Goal: Find specific page/section: Find specific page/section

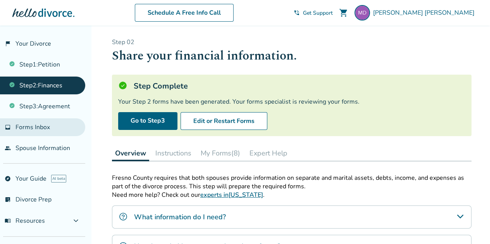
click at [48, 129] on span "Forms Inbox" at bounding box center [32, 127] width 34 height 9
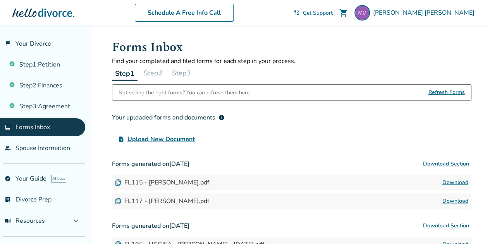
click at [51, 13] on div at bounding box center [43, 12] width 62 height 15
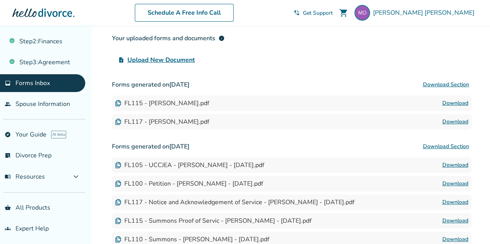
scroll to position [44, 0]
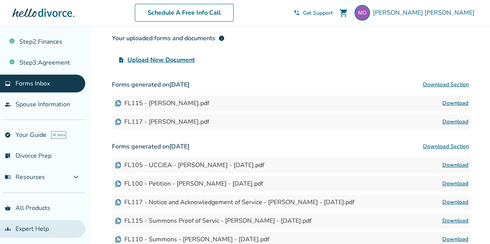
click at [15, 229] on link "groups Expert Help" at bounding box center [42, 229] width 85 height 18
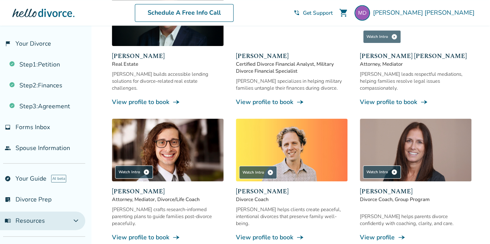
scroll to position [541, 0]
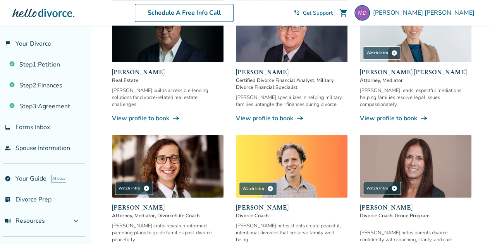
click at [28, 20] on div at bounding box center [43, 12] width 62 height 15
click at [34, 10] on div at bounding box center [43, 12] width 62 height 15
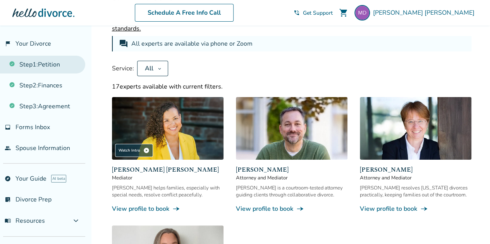
scroll to position [0, 0]
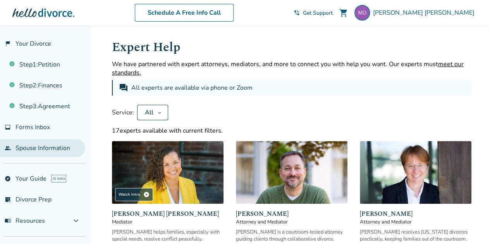
click at [39, 154] on link "people Spouse Information" at bounding box center [42, 148] width 85 height 18
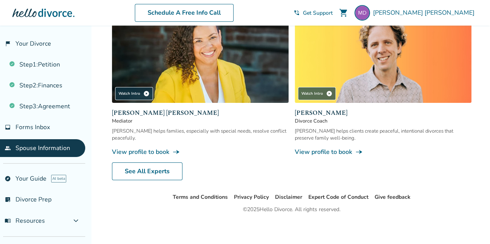
scroll to position [244, 0]
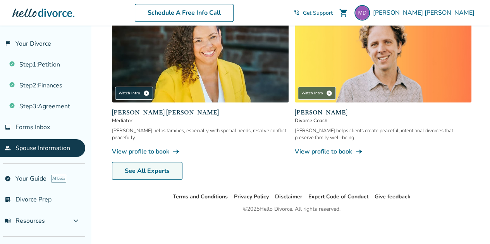
click at [150, 172] on link "See All Experts" at bounding box center [147, 171] width 70 height 18
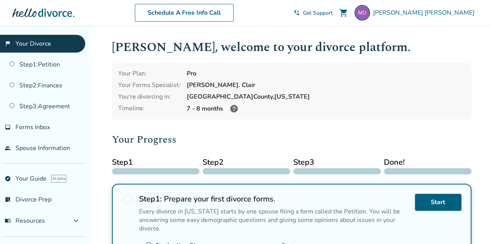
click at [201, 83] on div "[PERSON_NAME]. Clair" at bounding box center [326, 85] width 278 height 9
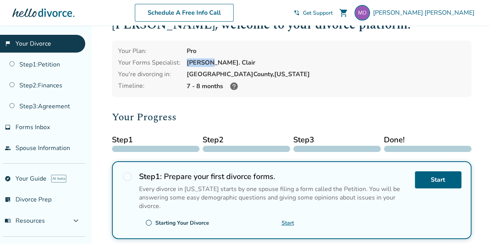
scroll to position [23, 0]
click at [196, 64] on div "[PERSON_NAME]. Clair" at bounding box center [326, 62] width 278 height 9
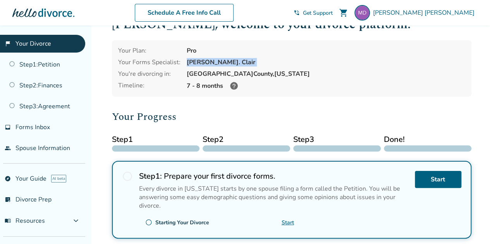
click at [196, 64] on div "[PERSON_NAME]. Clair" at bounding box center [326, 62] width 278 height 9
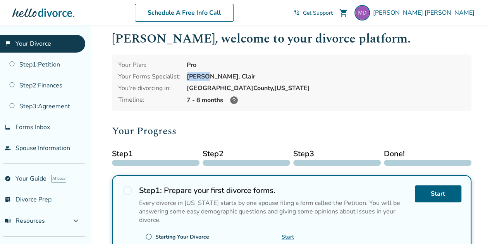
scroll to position [0, 0]
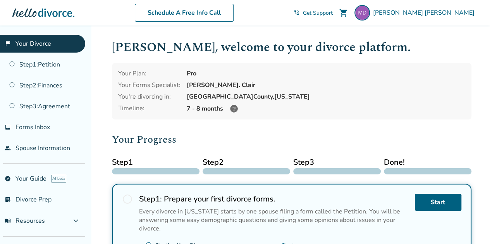
click at [196, 64] on div "Your Plan: Pro Your Forms Specialist: [PERSON_NAME]. [PERSON_NAME] You're divor…" at bounding box center [291, 91] width 359 height 57
click at [198, 84] on div "[PERSON_NAME]. Clair" at bounding box center [326, 85] width 278 height 9
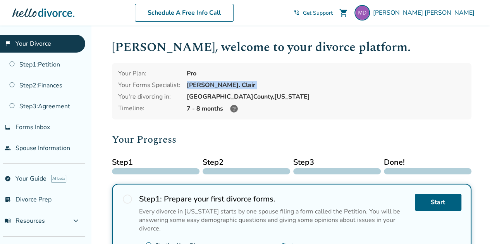
click at [198, 84] on div "[PERSON_NAME]. Clair" at bounding box center [326, 85] width 278 height 9
drag, startPoint x: 198, startPoint y: 84, endPoint x: 223, endPoint y: 81, distance: 24.6
click at [223, 81] on div "[PERSON_NAME]. Clair" at bounding box center [326, 85] width 278 height 9
click at [38, 13] on div at bounding box center [43, 12] width 62 height 15
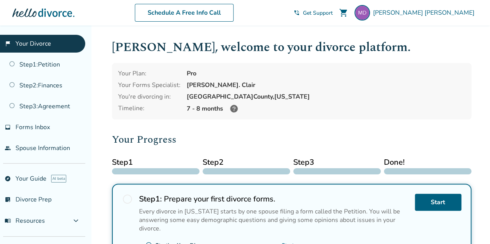
click at [33, 43] on link "flag_2 Your Divorce" at bounding box center [42, 44] width 85 height 18
